Goal: Information Seeking & Learning: Learn about a topic

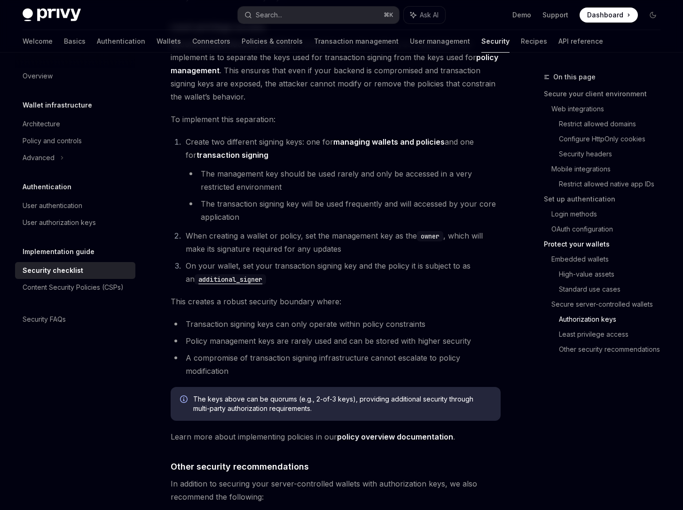
scroll to position [1888, 0]
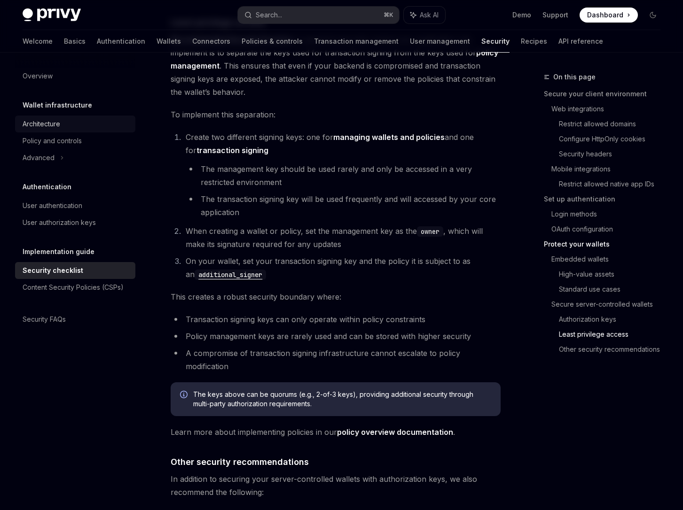
click at [45, 131] on link "Architecture" at bounding box center [75, 124] width 120 height 17
type textarea "*"
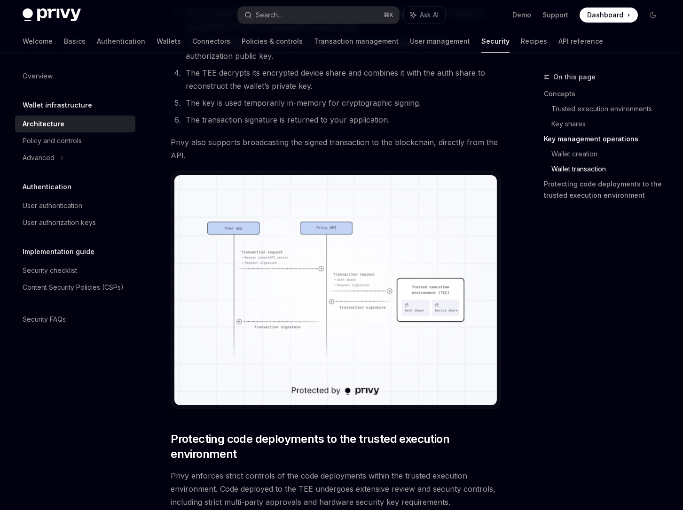
scroll to position [1520, 0]
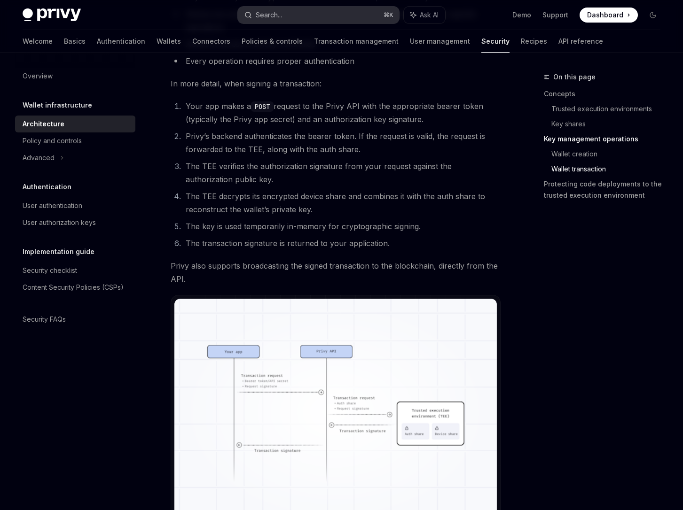
click at [278, 17] on div "Search..." at bounding box center [269, 14] width 26 height 11
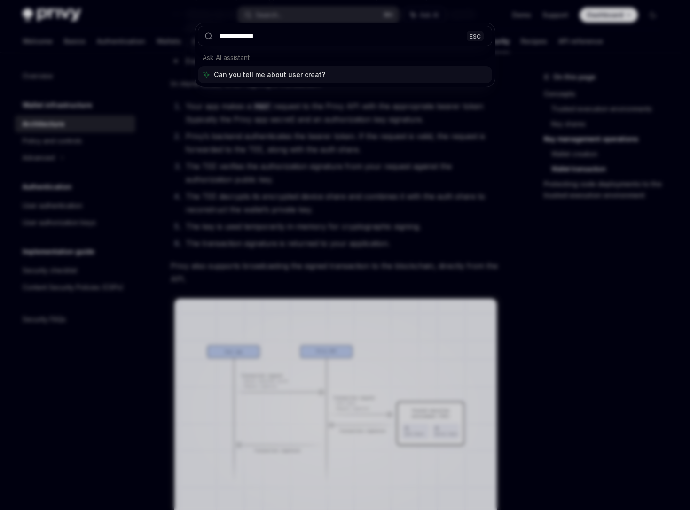
type input "**********"
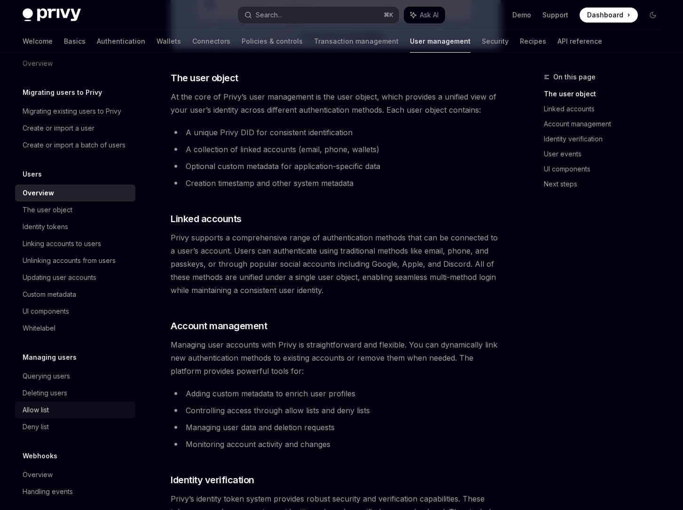
scroll to position [14, 0]
click at [65, 415] on div "Allow list" at bounding box center [76, 409] width 107 height 11
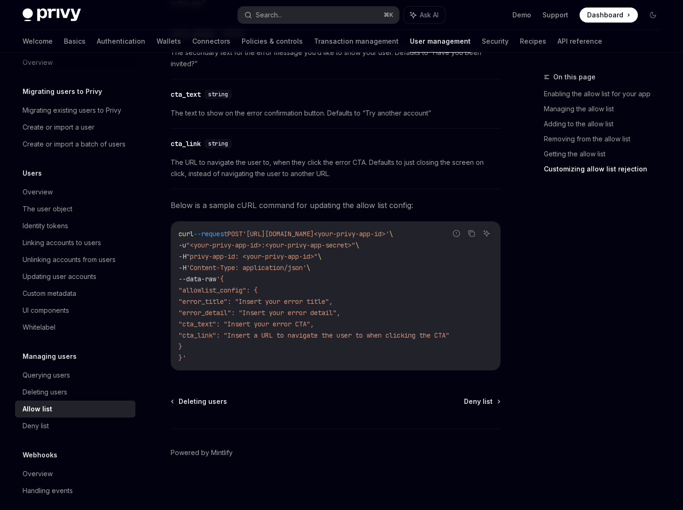
scroll to position [2121, 0]
click at [80, 432] on div "Deny list" at bounding box center [76, 425] width 107 height 11
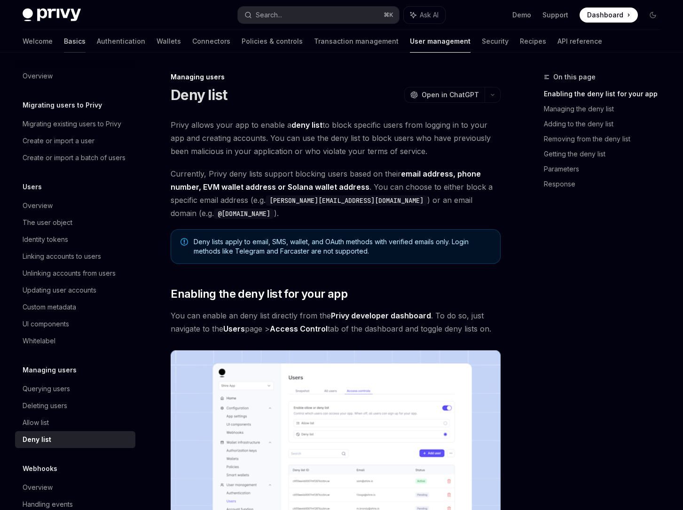
click at [64, 42] on link "Basics" at bounding box center [75, 41] width 22 height 23
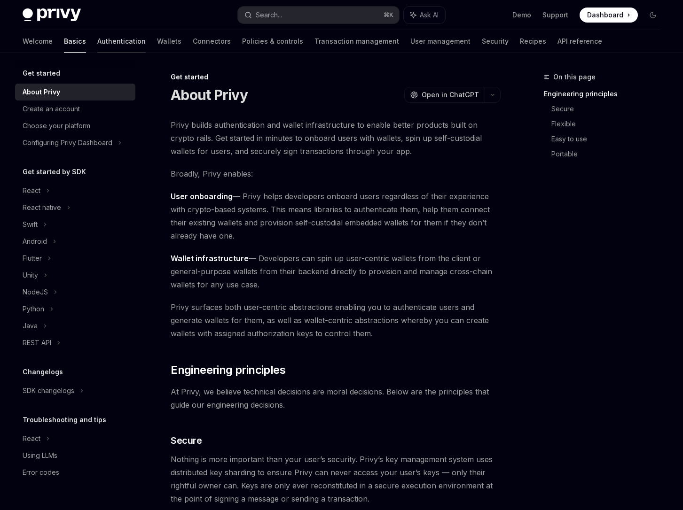
click at [97, 46] on link "Authentication" at bounding box center [121, 41] width 48 height 23
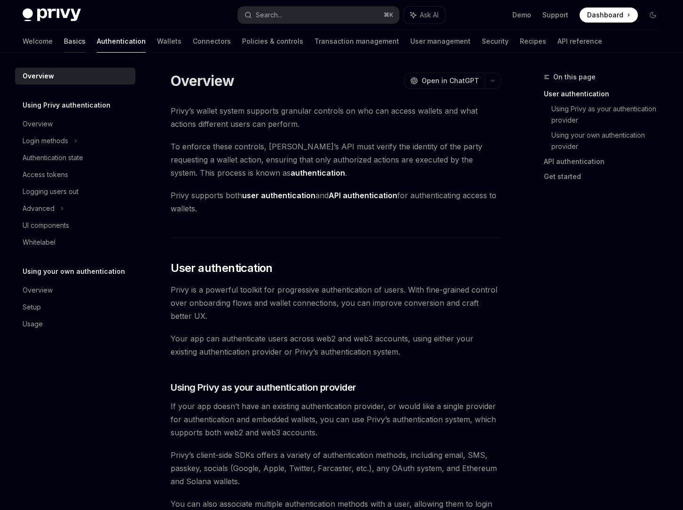
click at [64, 39] on link "Basics" at bounding box center [75, 41] width 22 height 23
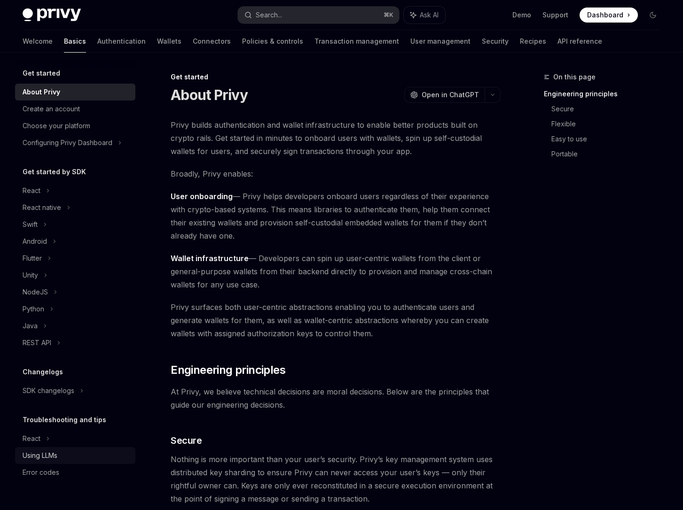
click at [47, 460] on div "Using LLMs" at bounding box center [40, 455] width 35 height 11
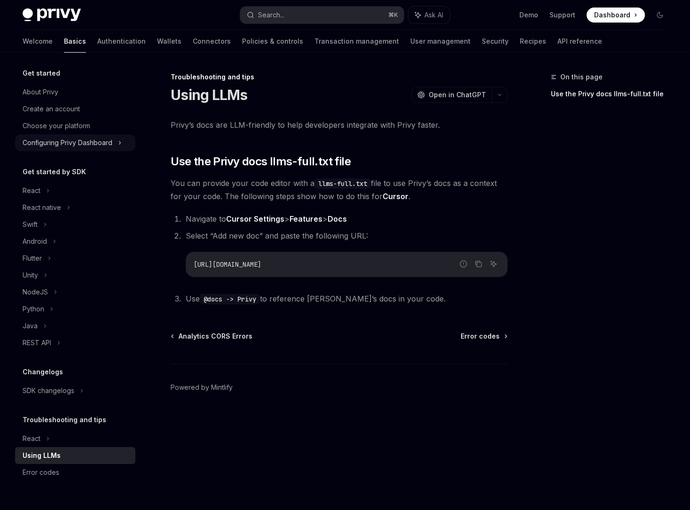
click at [79, 137] on div "Configuring Privy Dashboard" at bounding box center [68, 142] width 90 height 11
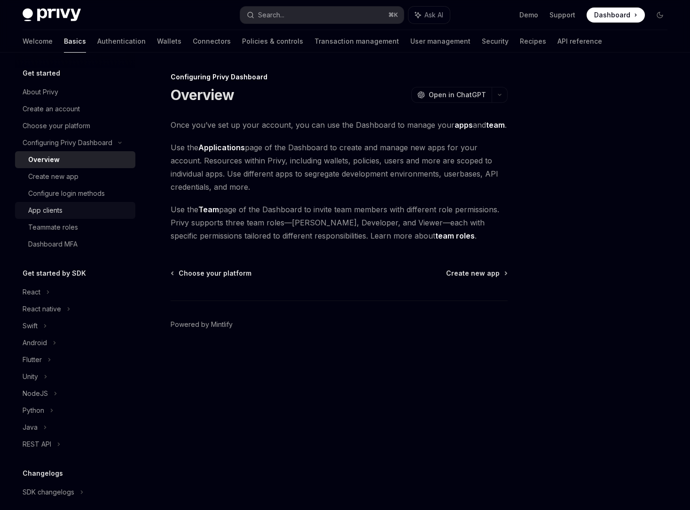
click at [58, 211] on div "App clients" at bounding box center [45, 210] width 34 height 11
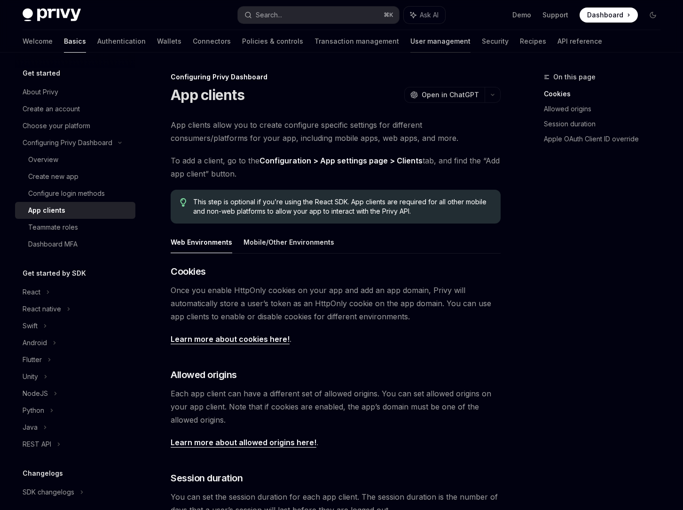
click at [410, 42] on link "User management" at bounding box center [440, 41] width 60 height 23
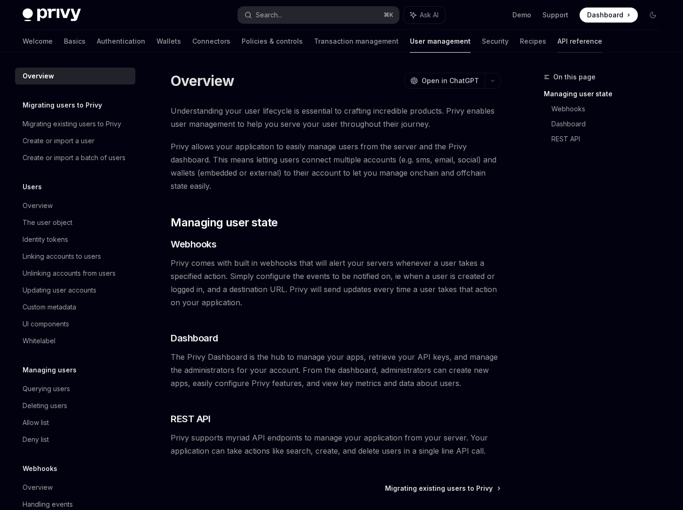
click at [557, 42] on link "API reference" at bounding box center [579, 41] width 45 height 23
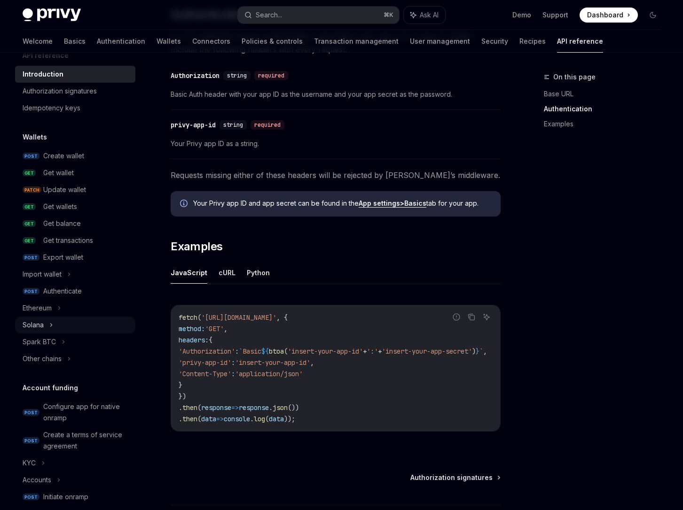
scroll to position [221, 0]
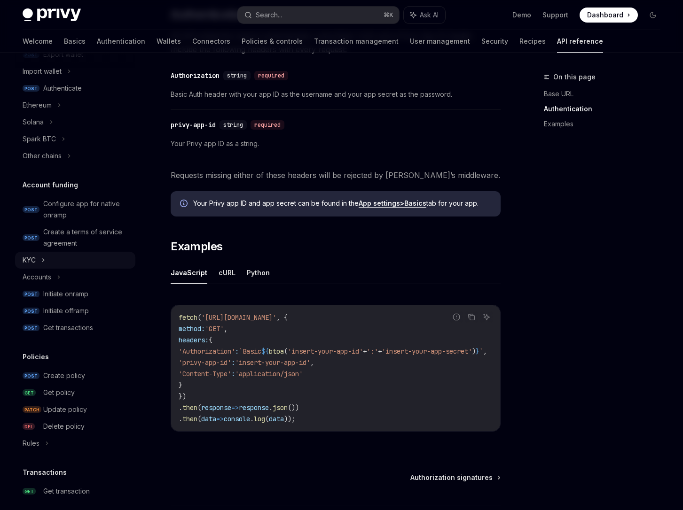
click at [48, 259] on div "KYC" at bounding box center [75, 260] width 120 height 17
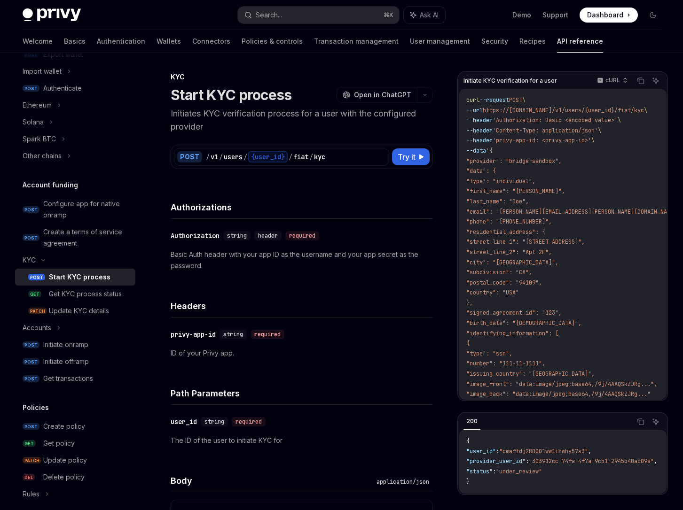
click at [62, 277] on div "Start KYC process" at bounding box center [80, 277] width 62 height 11
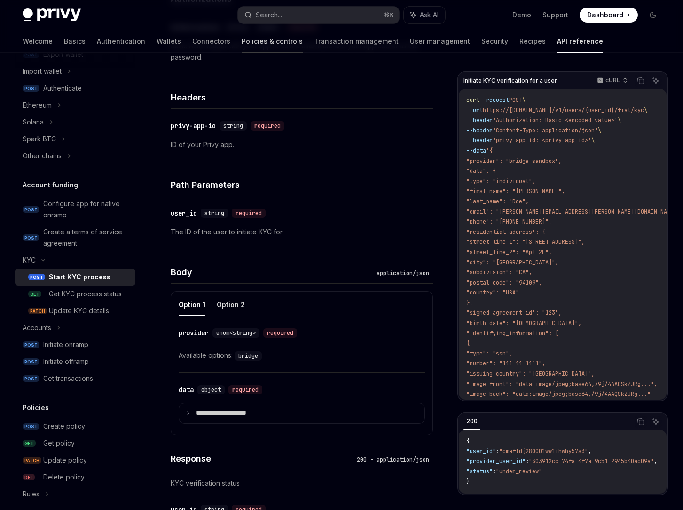
click at [241, 40] on link "Policies & controls" at bounding box center [271, 41] width 61 height 23
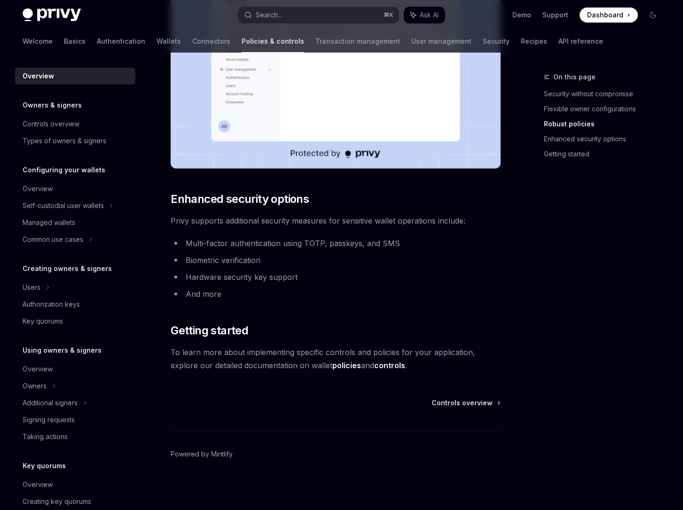
scroll to position [674, 0]
click at [411, 41] on link "User management" at bounding box center [441, 41] width 60 height 23
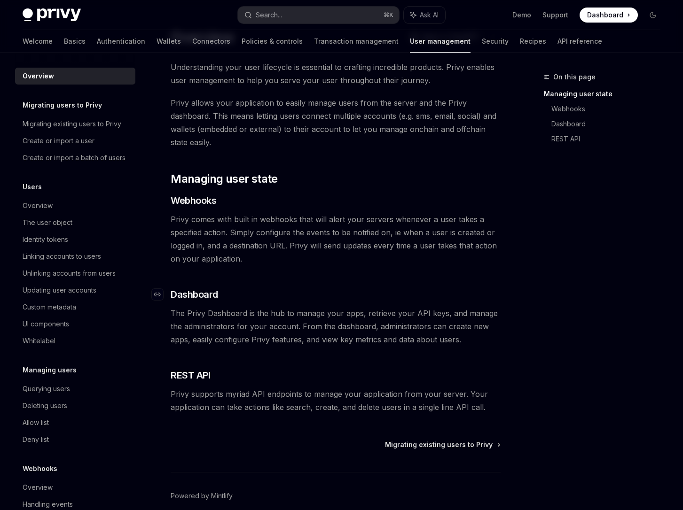
scroll to position [87, 0]
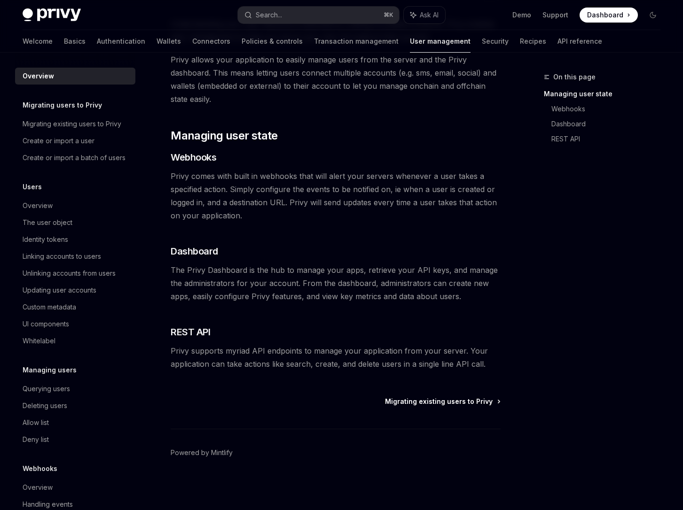
click at [436, 402] on span "Migrating existing users to Privy" at bounding box center [439, 401] width 108 height 9
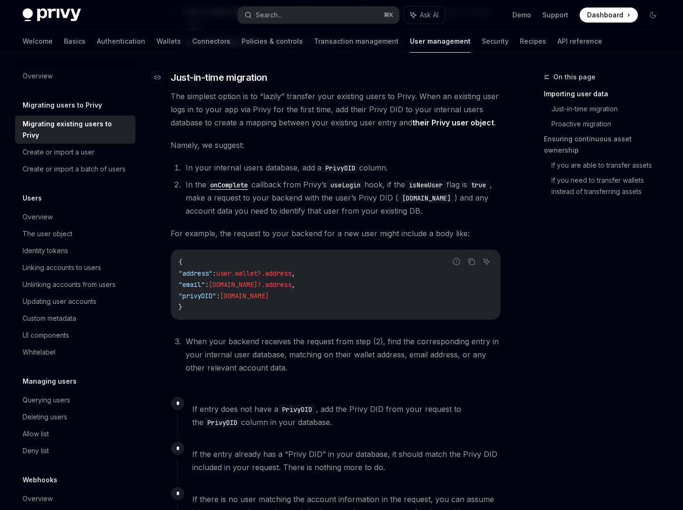
scroll to position [253, 0]
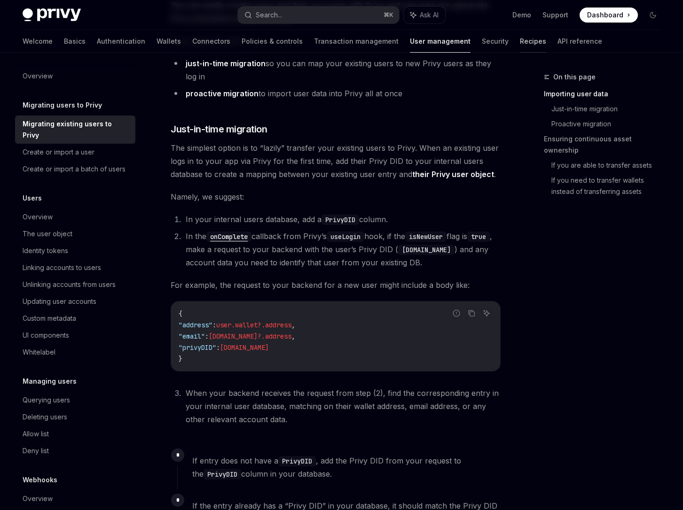
click at [520, 52] on div at bounding box center [533, 52] width 26 height 1
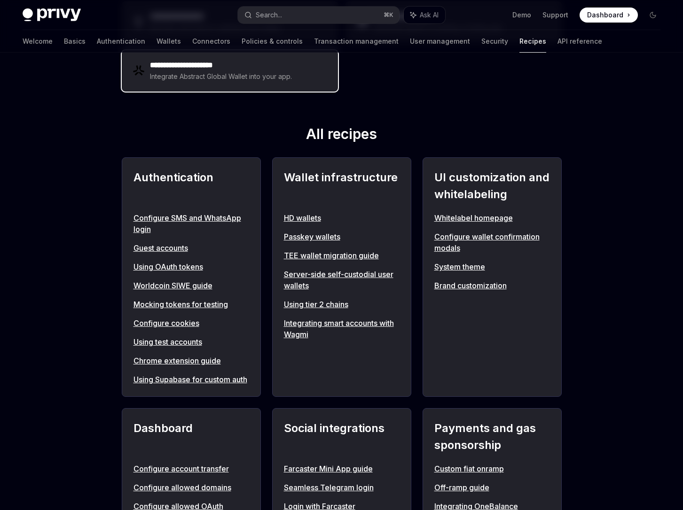
scroll to position [272, 0]
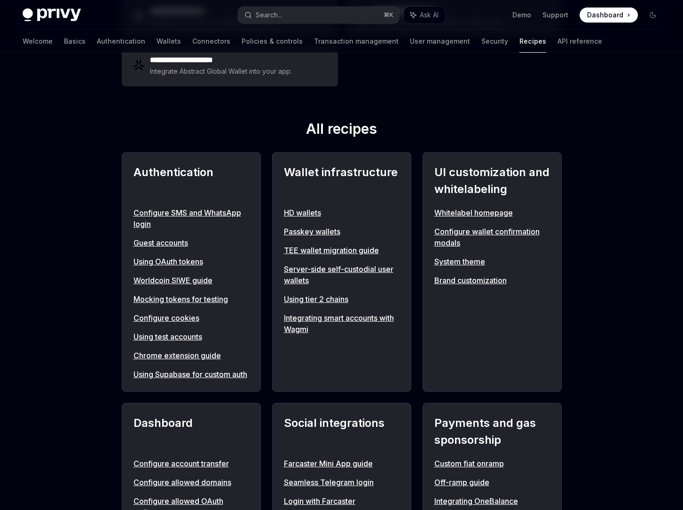
click at [178, 241] on link "Guest accounts" at bounding box center [191, 242] width 116 height 11
type textarea "*"
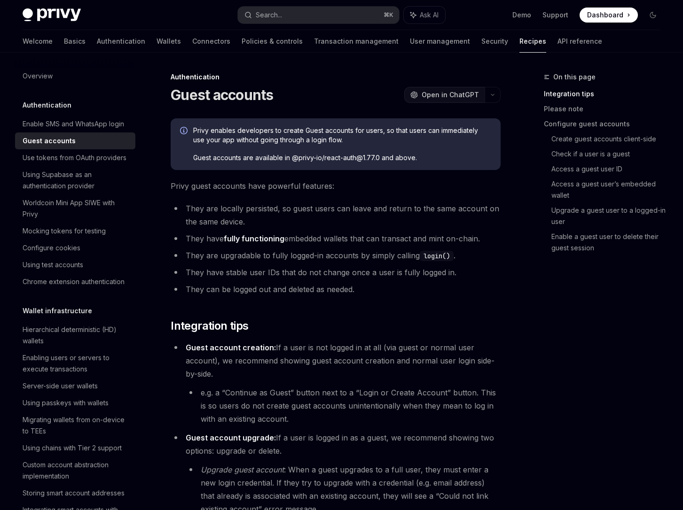
click at [467, 98] on span "Open in ChatGPT" at bounding box center [449, 94] width 57 height 9
